Goal: Task Accomplishment & Management: Manage account settings

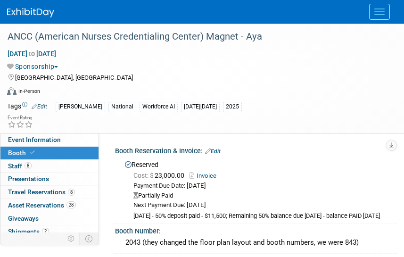
select select "20'x30'"
select select "Yes"
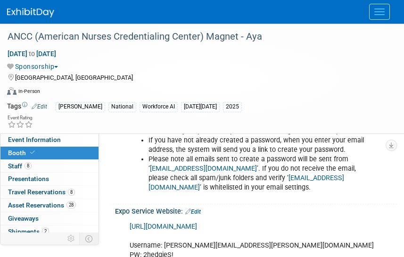
click at [381, 10] on button "Menu" at bounding box center [379, 12] width 21 height 16
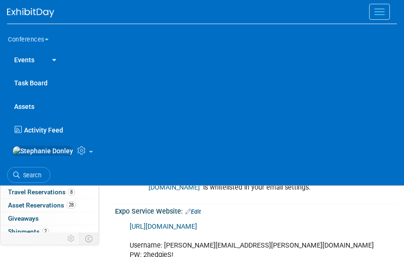
click at [323, 213] on div "Expo Service Website: Edit" at bounding box center [256, 210] width 282 height 12
click at [96, 253] on div "Event Information Event Info Booth Booth 8 Staff 8 Staff 0 Presentations 0 Pres…" at bounding box center [202, 255] width 404 height 1765
click at [36, 179] on span "Search" at bounding box center [31, 175] width 22 height 7
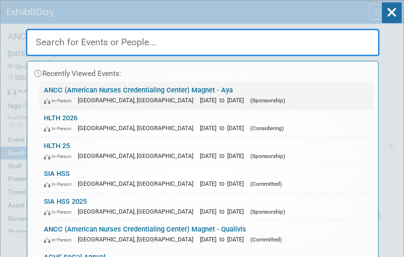
click at [92, 91] on link "ANCC (American Nurses Credentialing Center) Magnet - Aya In-Person [GEOGRAPHIC_…" at bounding box center [206, 95] width 334 height 27
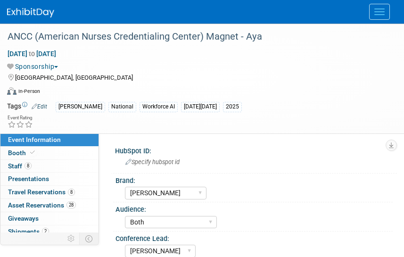
select select "[PERSON_NAME]"
select select "Both"
select select "[PERSON_NAME]"
click at [29, 228] on span "Shipments 2" at bounding box center [28, 232] width 41 height 8
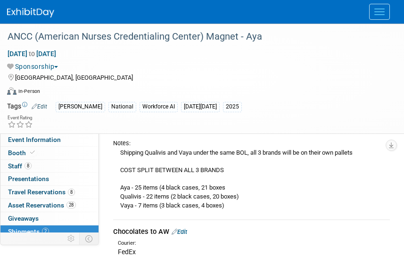
scroll to position [224, 0]
